Goal: Information Seeking & Learning: Understand process/instructions

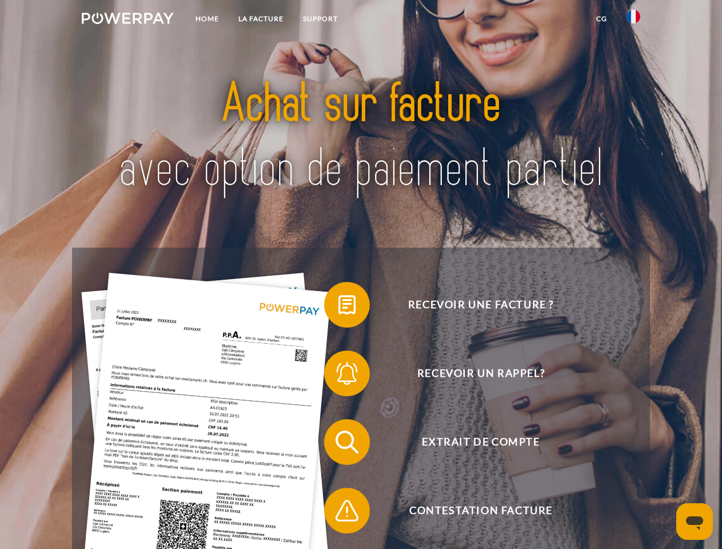
click at [127, 20] on img at bounding box center [128, 18] width 92 height 11
click at [633, 20] on img at bounding box center [633, 17] width 14 height 14
click at [601, 19] on link "CG" at bounding box center [601, 19] width 30 height 21
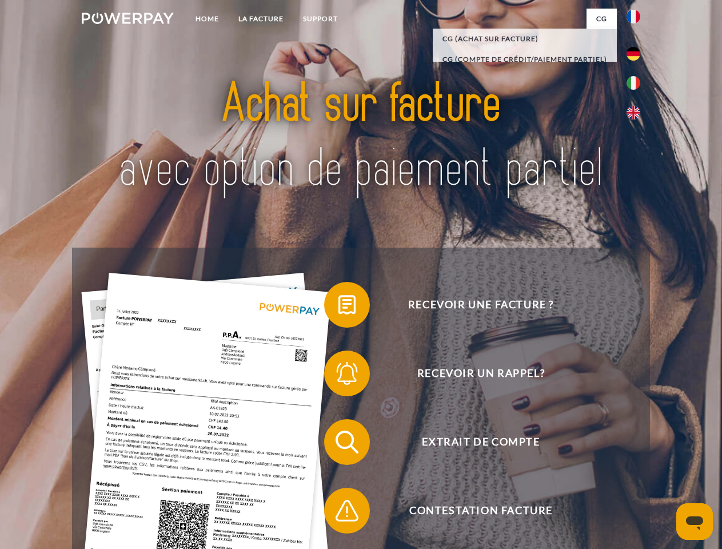
click at [338, 307] on span at bounding box center [329, 304] width 57 height 57
click at [338, 375] on span at bounding box center [329, 373] width 57 height 57
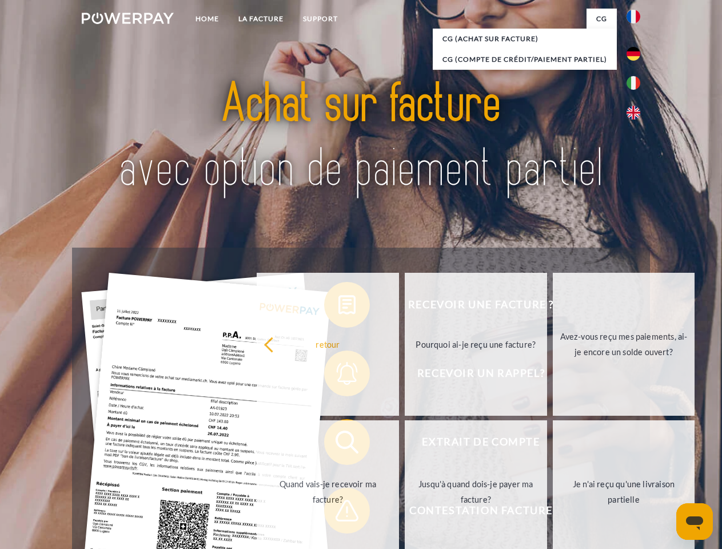
click at [405, 444] on link "Jusqu'à quand dois-je payer ma facture?" at bounding box center [476, 491] width 142 height 143
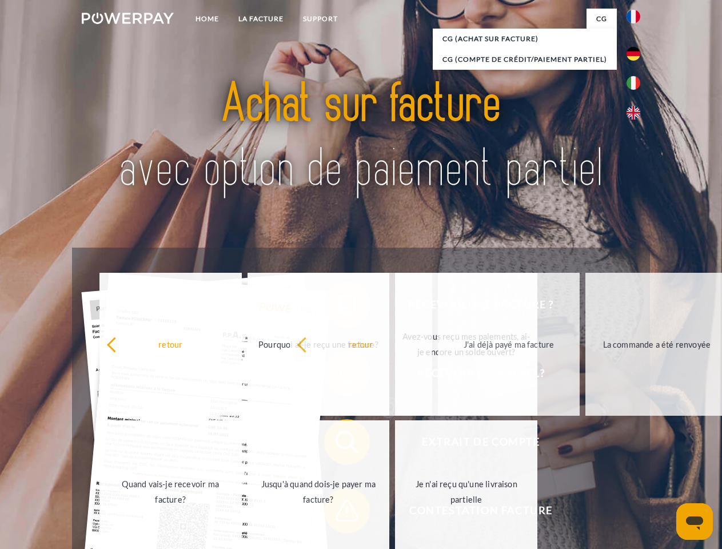
click at [338, 513] on span at bounding box center [329, 510] width 57 height 57
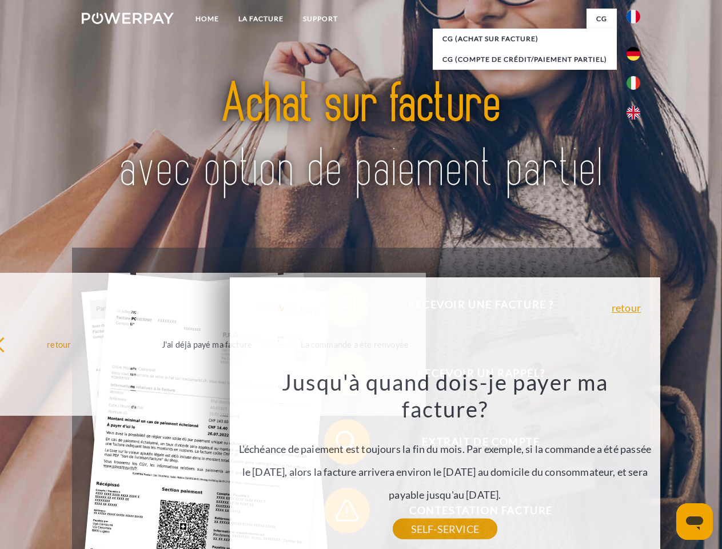
click at [694, 521] on icon "Ouvrir la fenêtre de messagerie" at bounding box center [694, 523] width 17 height 14
